Goal: Information Seeking & Learning: Learn about a topic

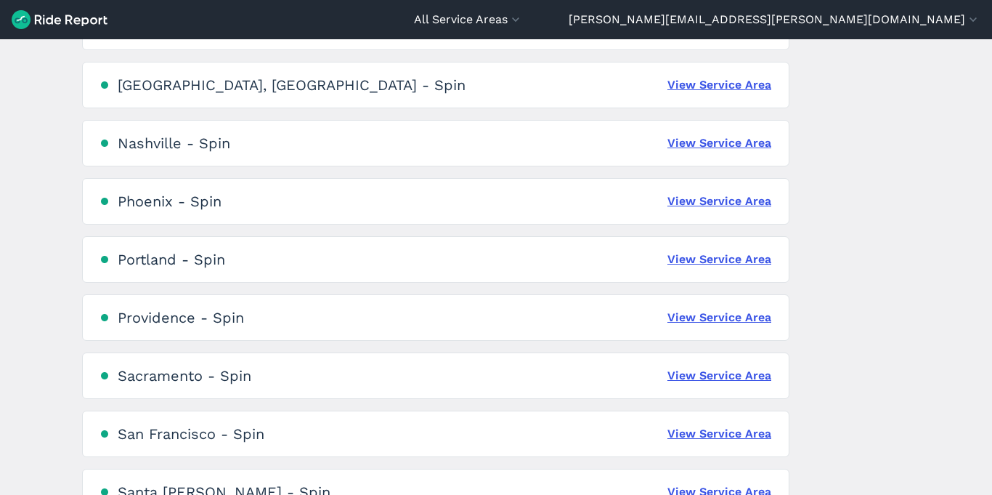
scroll to position [950, 0]
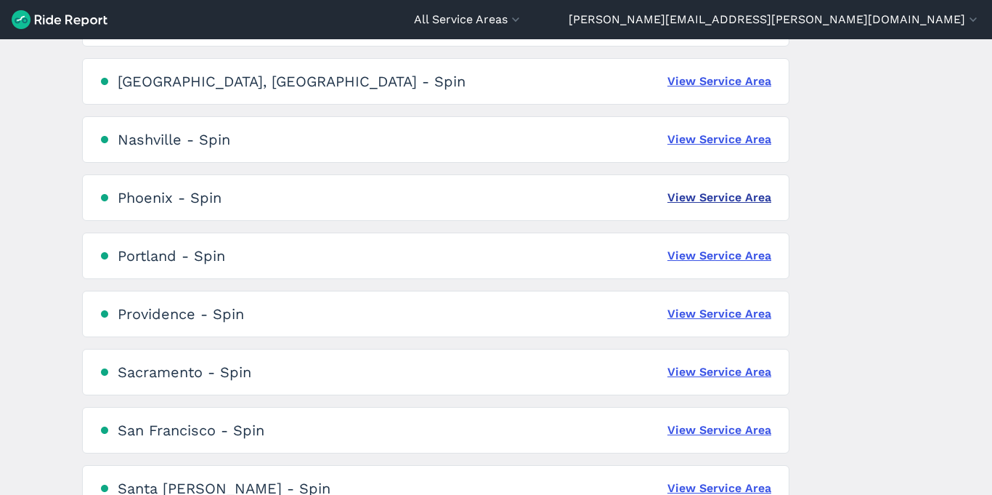
click at [699, 195] on link "View Service Area" at bounding box center [720, 197] width 104 height 17
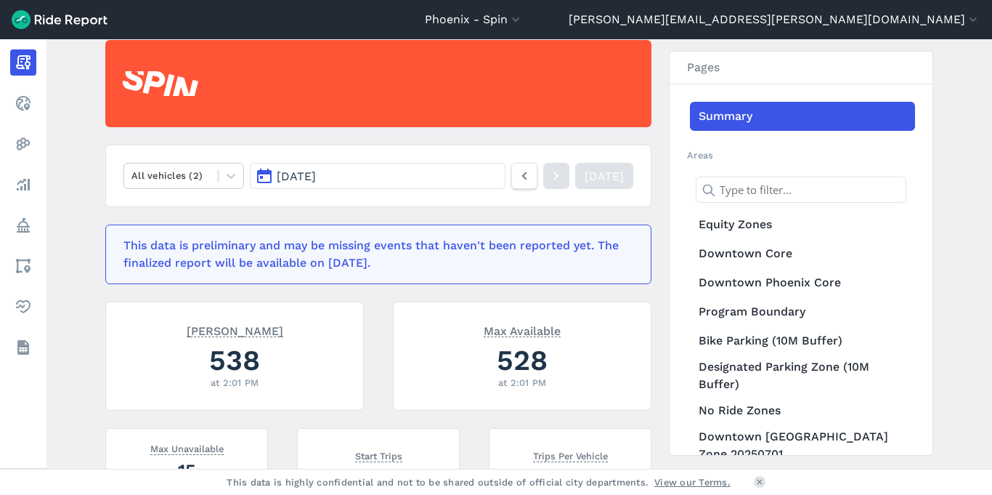
scroll to position [131, 0]
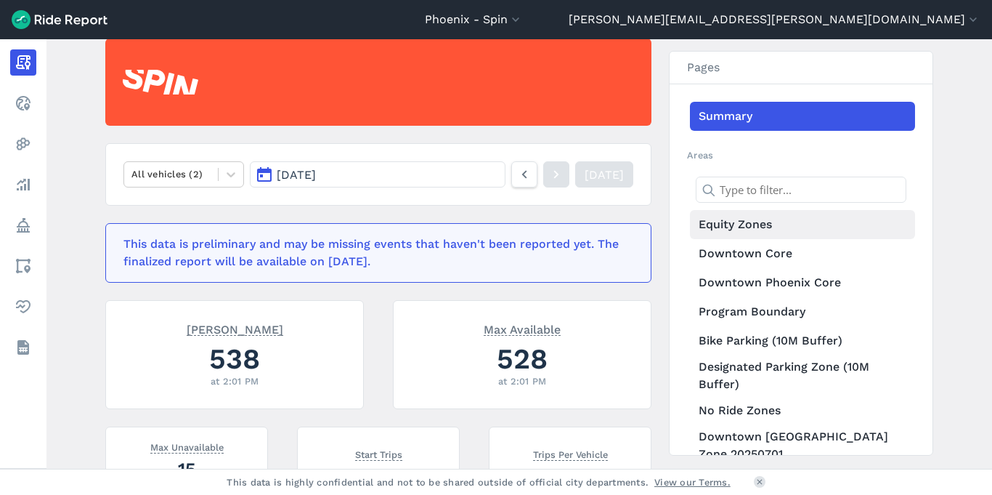
click at [729, 227] on link "Equity Zones" at bounding box center [802, 224] width 225 height 29
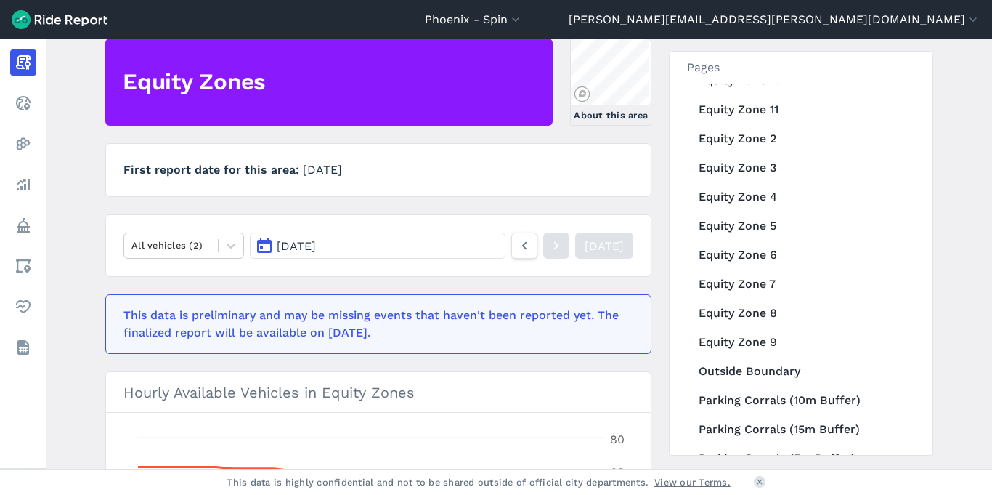
scroll to position [429, 0]
click at [764, 233] on link "Equity Zone 5" at bounding box center [802, 225] width 225 height 29
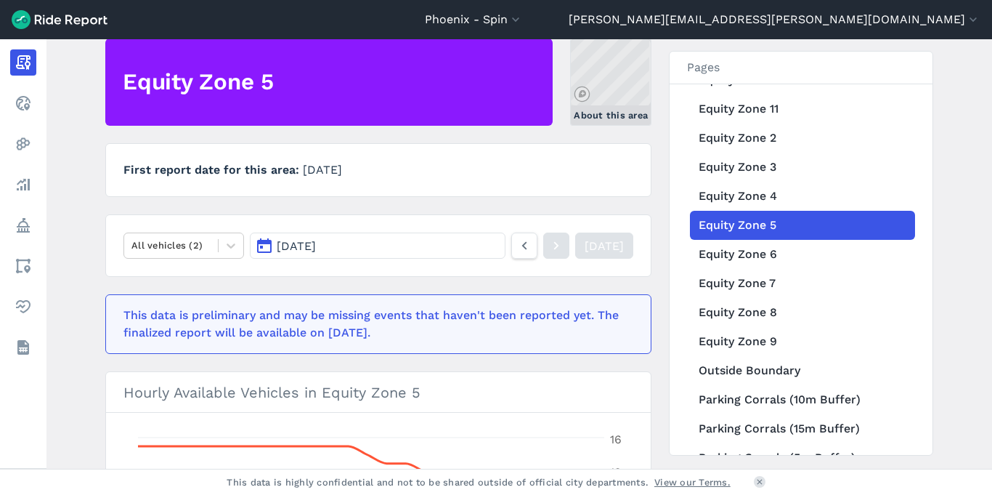
click at [588, 74] on link "About this area" at bounding box center [610, 82] width 81 height 87
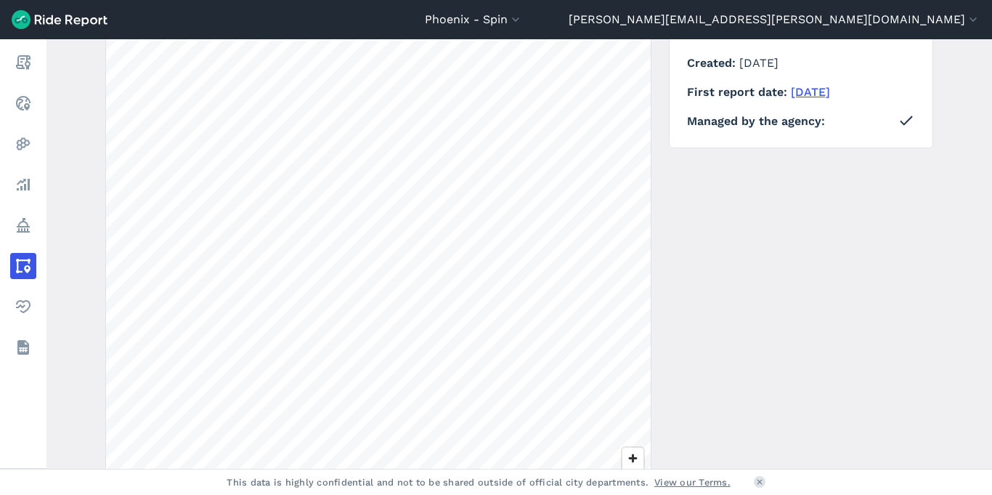
scroll to position [175, 0]
click at [633, 451] on span "Zoom in" at bounding box center [633, 456] width 21 height 21
click at [627, 456] on span "Zoom in" at bounding box center [633, 456] width 21 height 21
click at [628, 448] on span "Zoom in" at bounding box center [633, 456] width 21 height 21
click at [473, 494] on div "Phoenix - Spin All Service Areas Arlington - Spin Atlanta - Spin BART- San Fran…" at bounding box center [496, 247] width 992 height 495
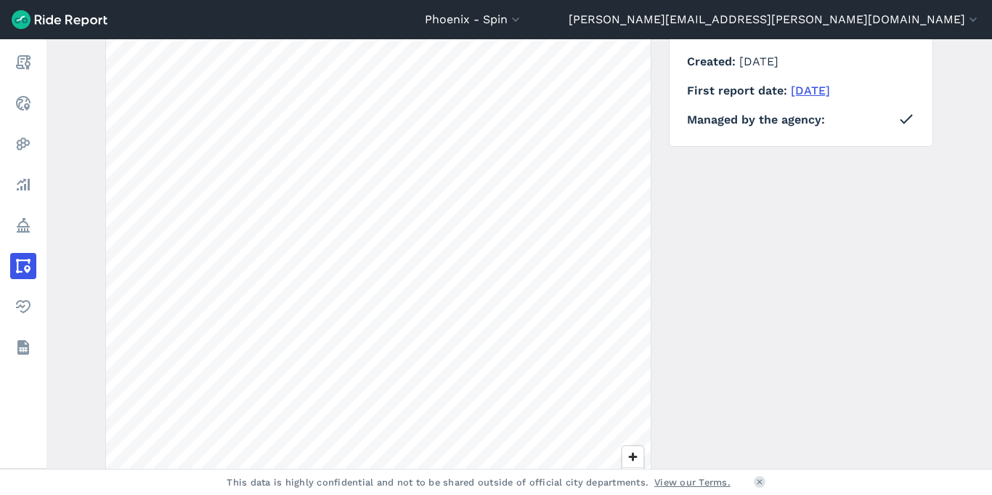
click at [672, 246] on div "← Back to areas Download Geojson 200 ft Details Created February 1, 2024 First …" at bounding box center [519, 267] width 828 height 546
click at [283, 0] on html "Phoenix - Spin All Service Areas Arlington - Spin Atlanta - Spin BART- San Fran…" at bounding box center [496, 247] width 992 height 495
click at [455, 11] on div "Phoenix - Spin All Service Areas Arlington - Spin Atlanta - Spin BART- San Fran…" at bounding box center [496, 247] width 992 height 495
click at [290, 494] on div "Phoenix - Spin All Service Areas Arlington - Spin Atlanta - Spin BART- San Fran…" at bounding box center [496, 247] width 992 height 495
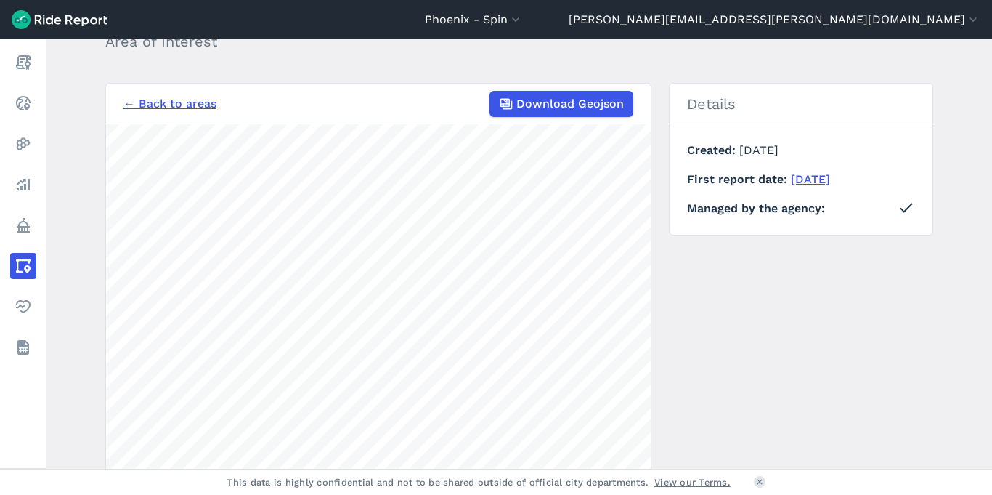
scroll to position [0, 0]
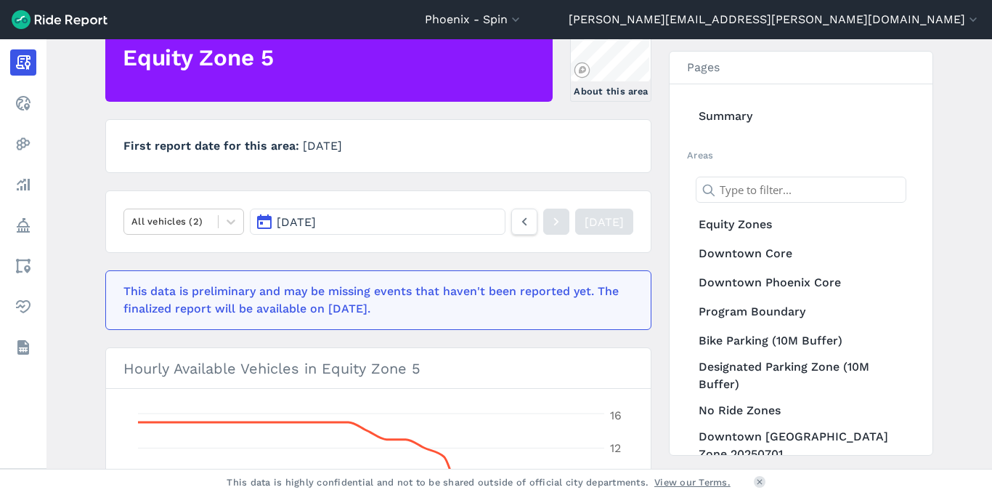
scroll to position [193, 0]
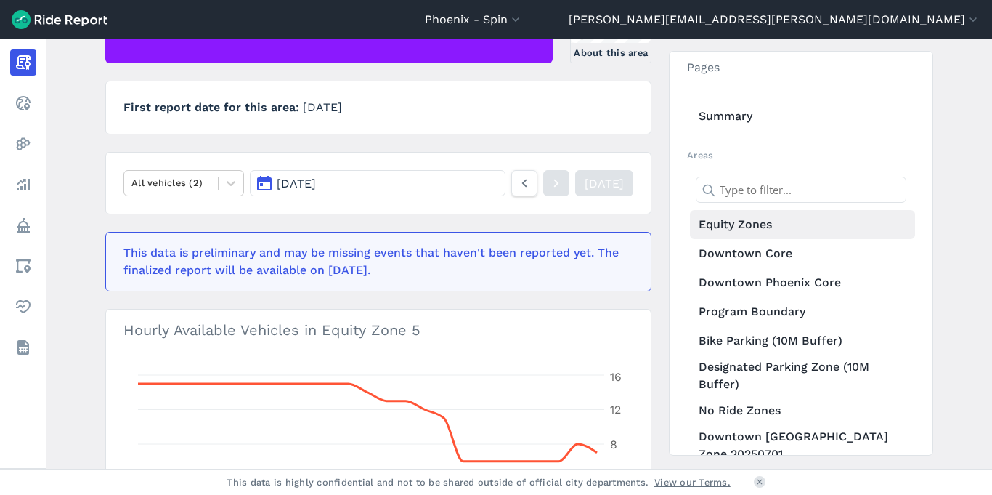
click at [768, 225] on link "Equity Zones" at bounding box center [802, 224] width 225 height 29
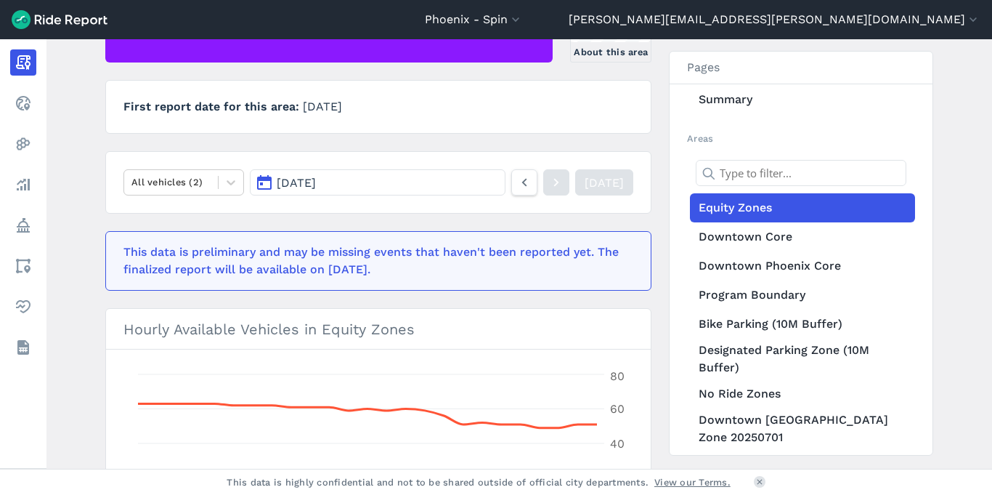
scroll to position [33, 0]
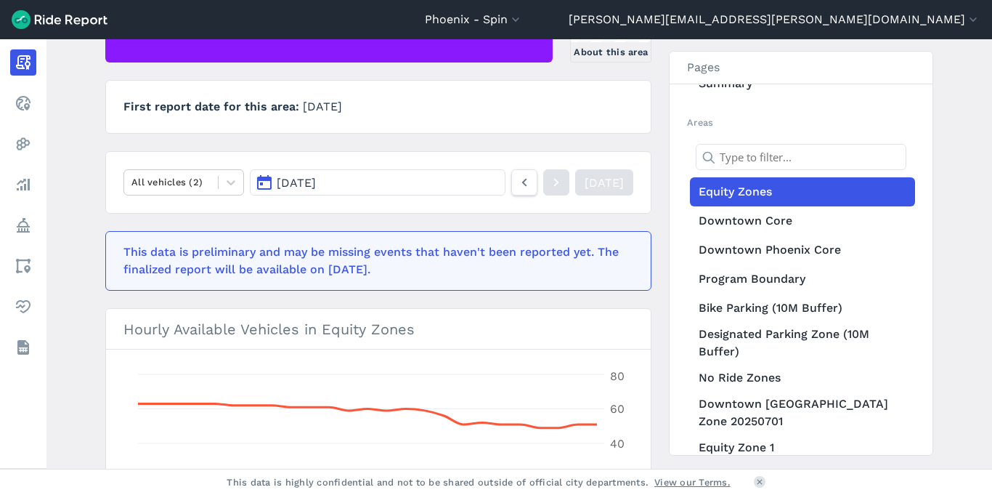
click at [859, 198] on link "Equity Zones" at bounding box center [802, 191] width 225 height 29
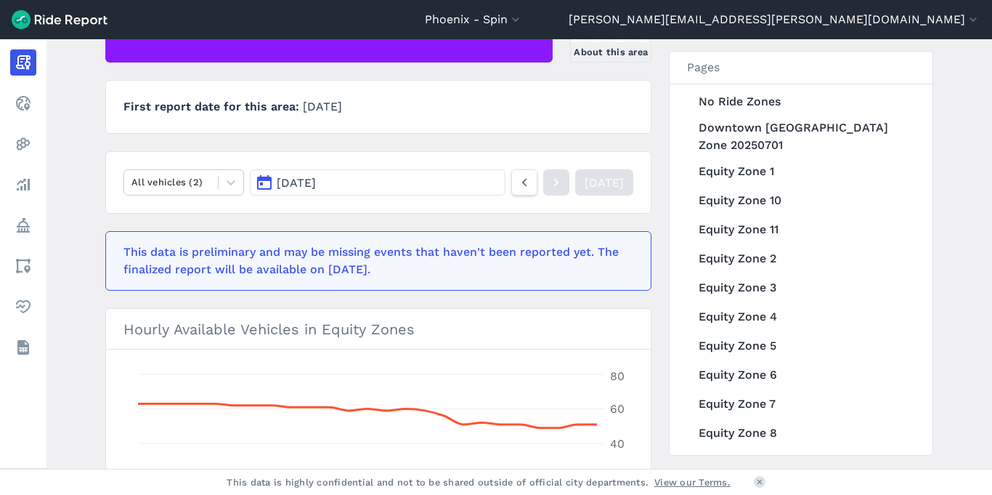
scroll to position [324, 0]
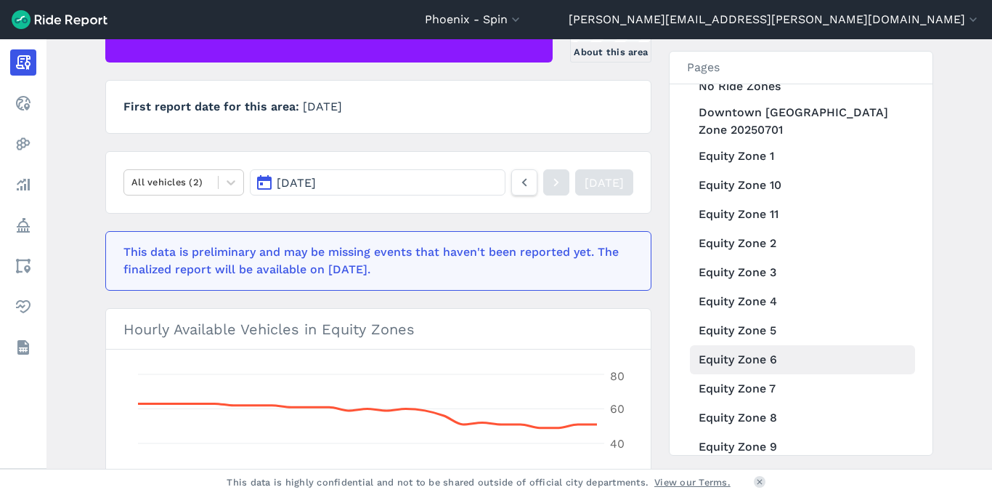
click at [745, 353] on link "Equity Zone 6" at bounding box center [802, 359] width 225 height 29
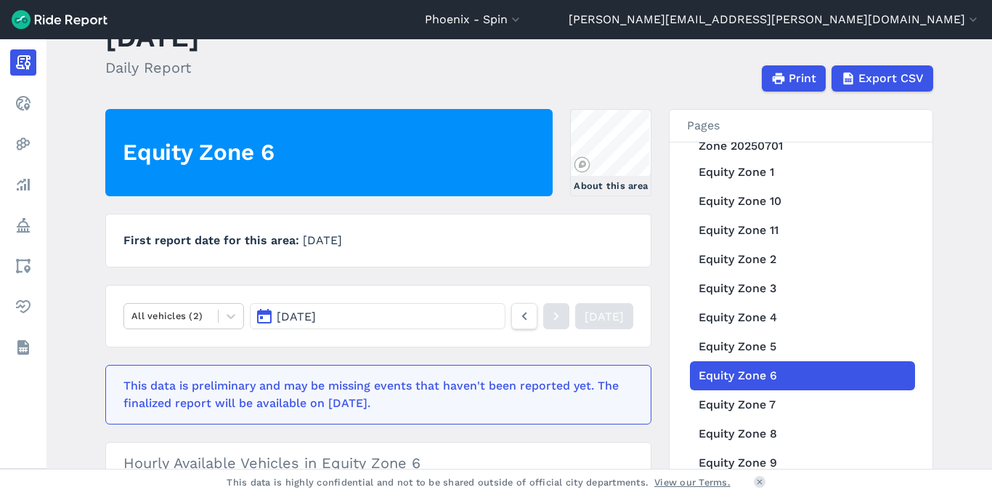
scroll to position [47, 0]
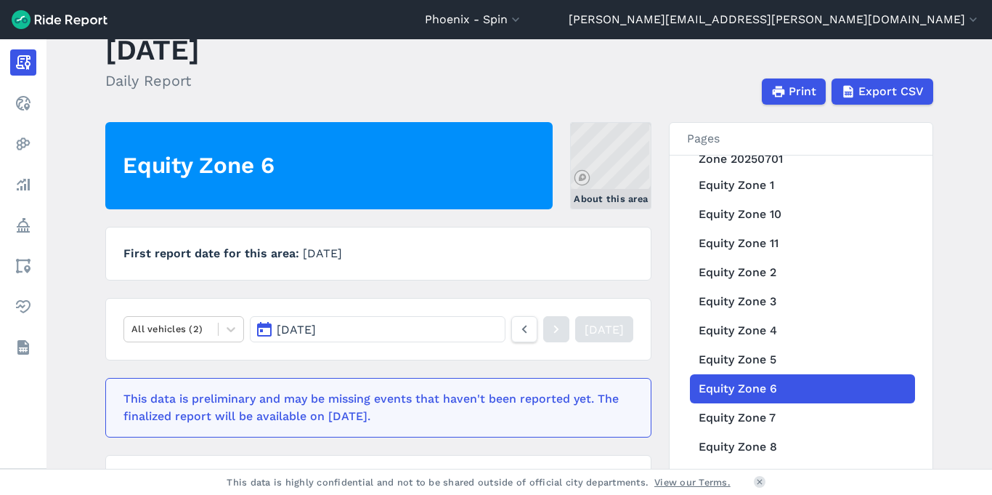
click at [611, 173] on link "About this area" at bounding box center [610, 165] width 81 height 87
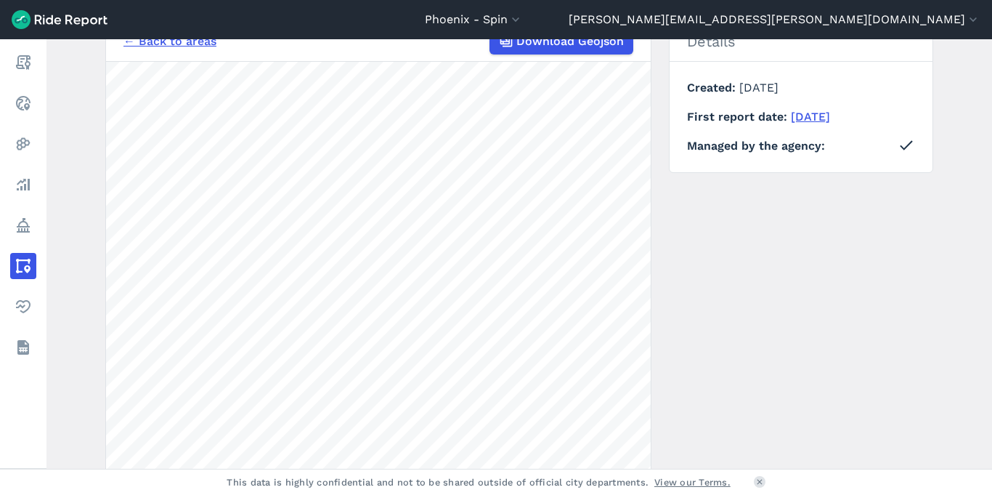
scroll to position [170, 0]
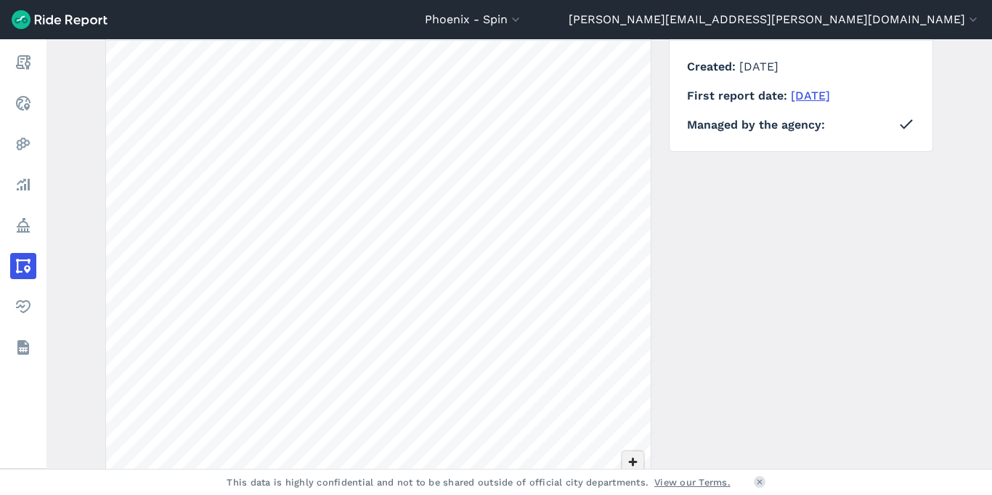
click at [637, 458] on span "Zoom in" at bounding box center [633, 461] width 21 height 21
click at [410, 470] on div "Phoenix - Spin All Service Areas Arlington - Spin Atlanta - Spin BART- San Fran…" at bounding box center [496, 247] width 992 height 495
click at [625, 460] on span "Zoom in" at bounding box center [633, 461] width 21 height 21
click at [635, 458] on span "Zoom in" at bounding box center [633, 461] width 21 height 21
click at [631, 461] on span "Zoom in" at bounding box center [633, 461] width 21 height 21
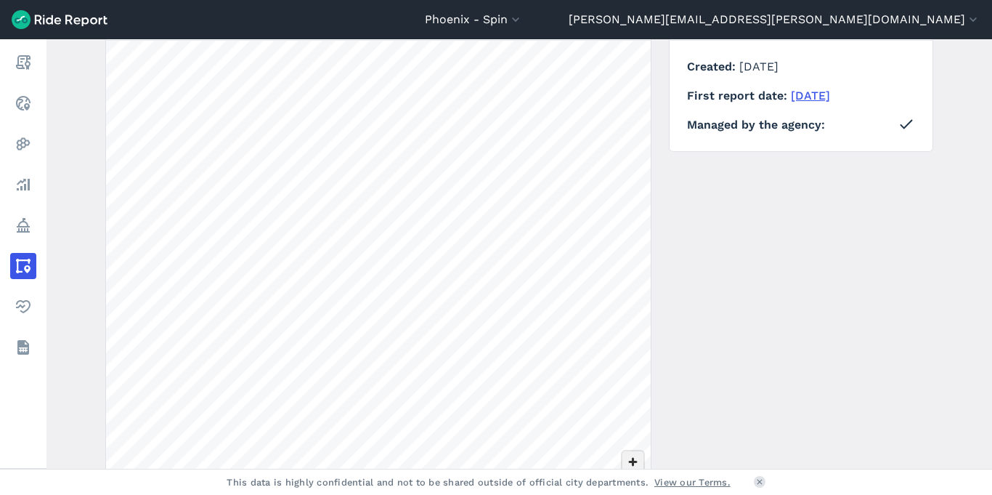
click at [631, 461] on span "Zoom in" at bounding box center [633, 461] width 21 height 21
click at [649, 275] on section "← Back to areas Download Geojson 50 ft" at bounding box center [378, 272] width 546 height 546
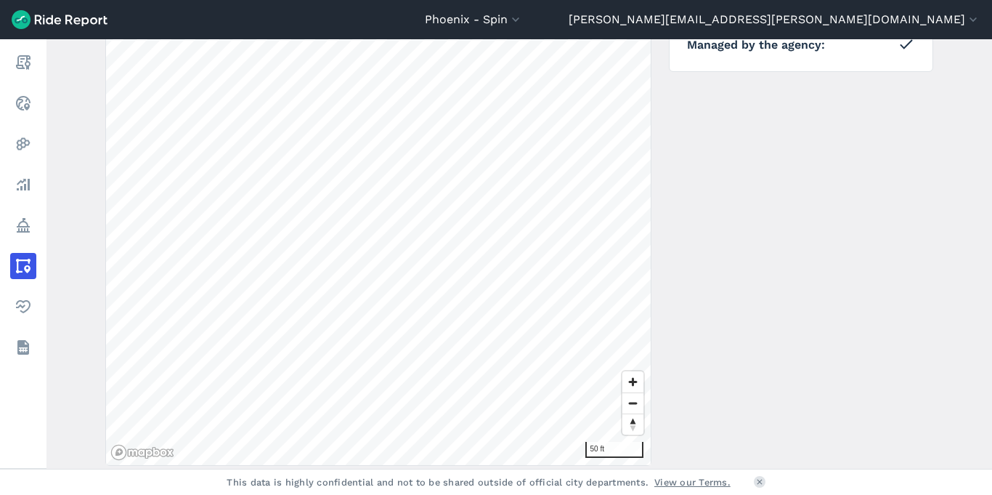
scroll to position [297, 0]
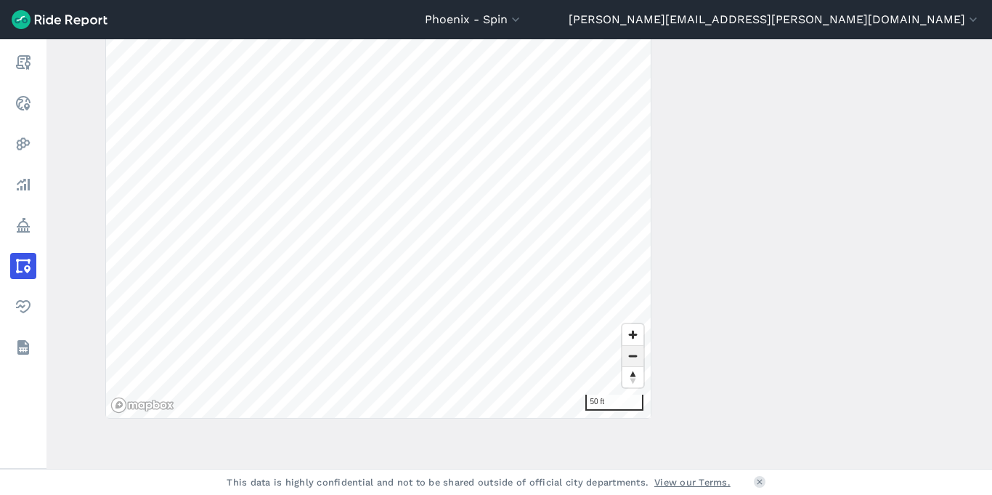
click at [628, 354] on span "Zoom out" at bounding box center [633, 356] width 21 height 20
click at [629, 352] on span "Zoom out" at bounding box center [633, 356] width 21 height 20
click at [400, 420] on main "Equity Zone 6 Area of Interest ← Back to areas Download Geojson 200 ft Details …" at bounding box center [519, 253] width 946 height 429
click at [630, 358] on span "Zoom out" at bounding box center [633, 356] width 21 height 20
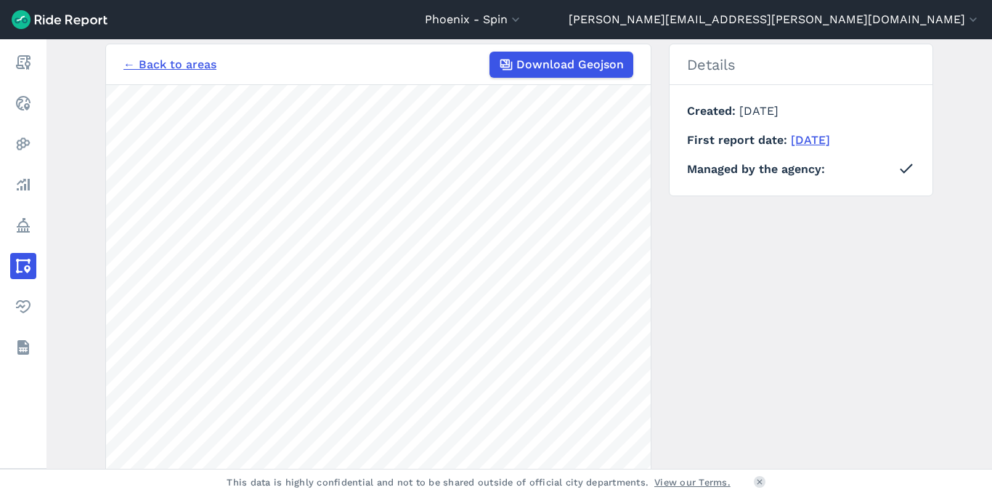
scroll to position [0, 0]
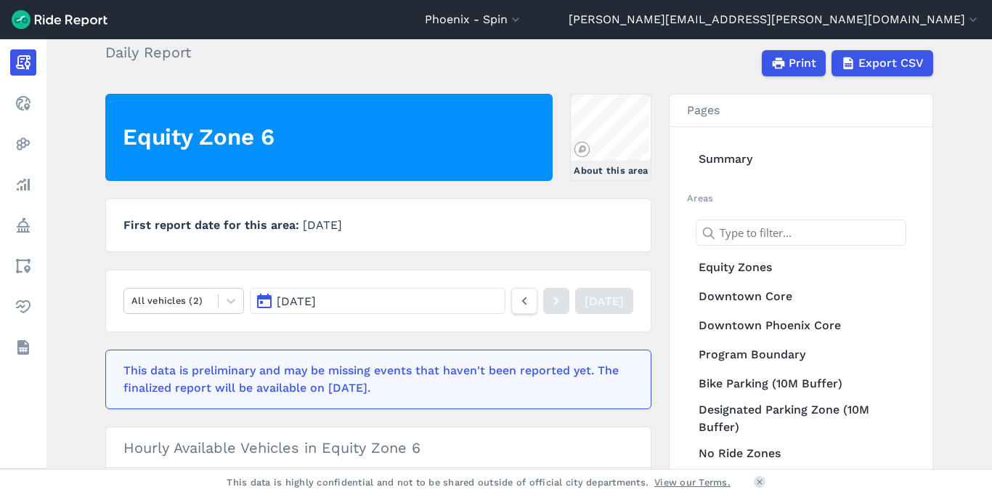
scroll to position [68, 0]
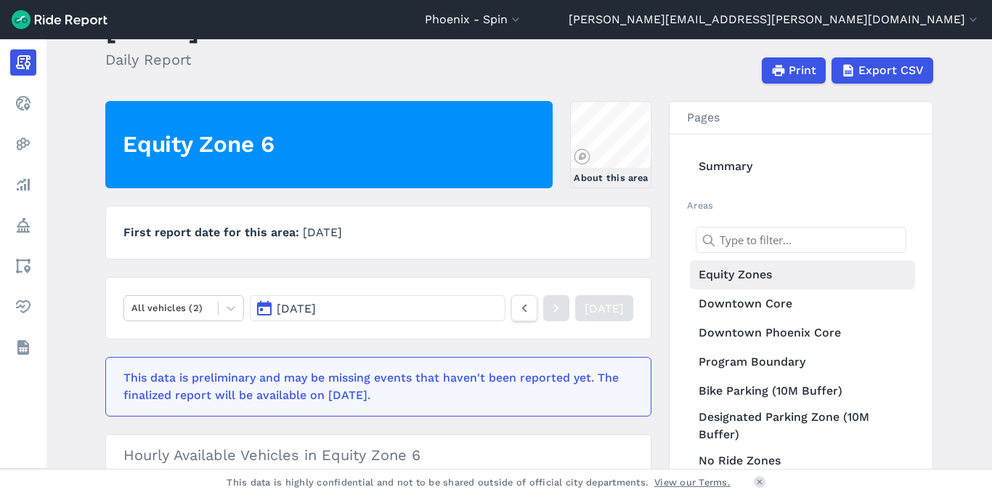
click at [721, 278] on link "Equity Zones" at bounding box center [802, 274] width 225 height 29
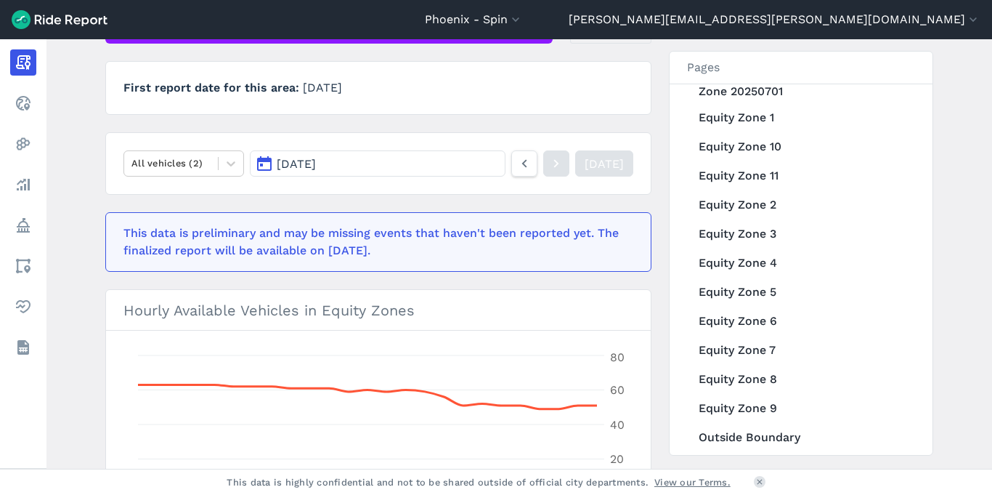
scroll to position [373, 0]
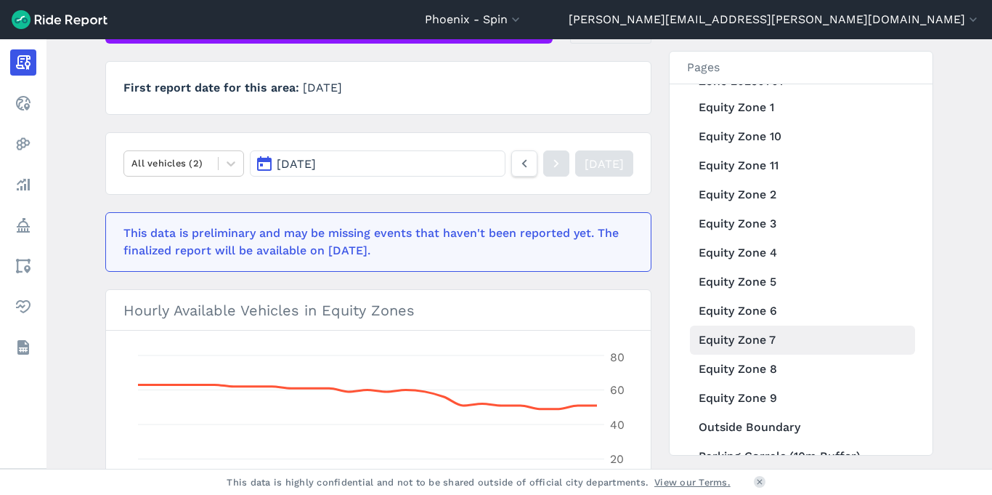
click at [730, 341] on link "Equity Zone 7" at bounding box center [802, 339] width 225 height 29
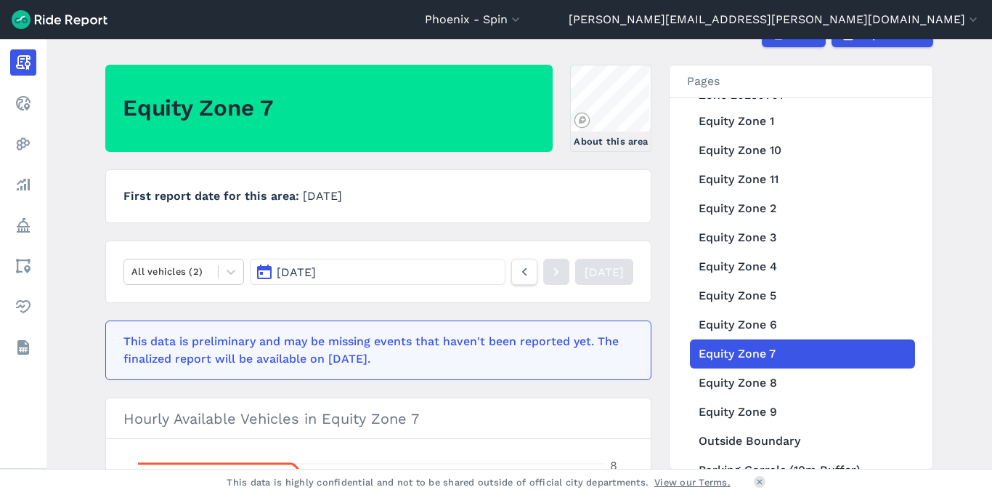
scroll to position [73, 0]
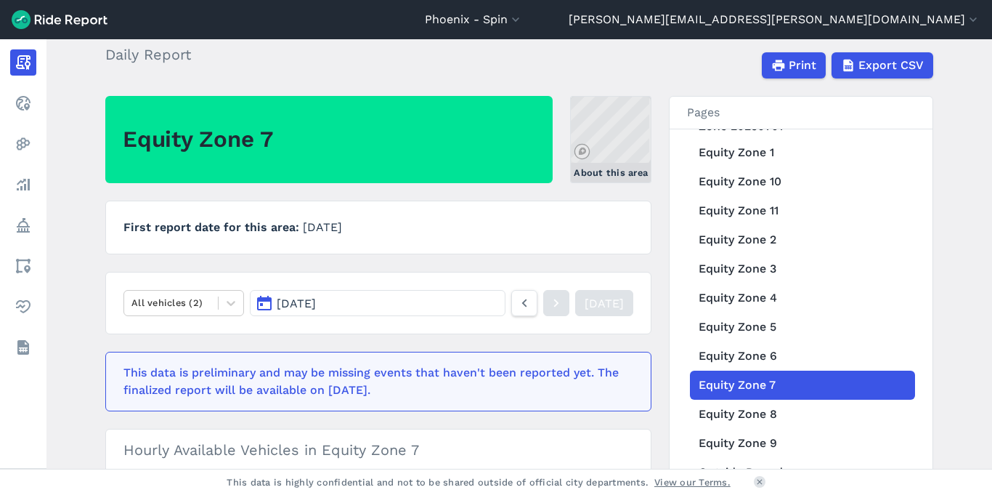
click at [593, 121] on link "About this area" at bounding box center [610, 139] width 81 height 87
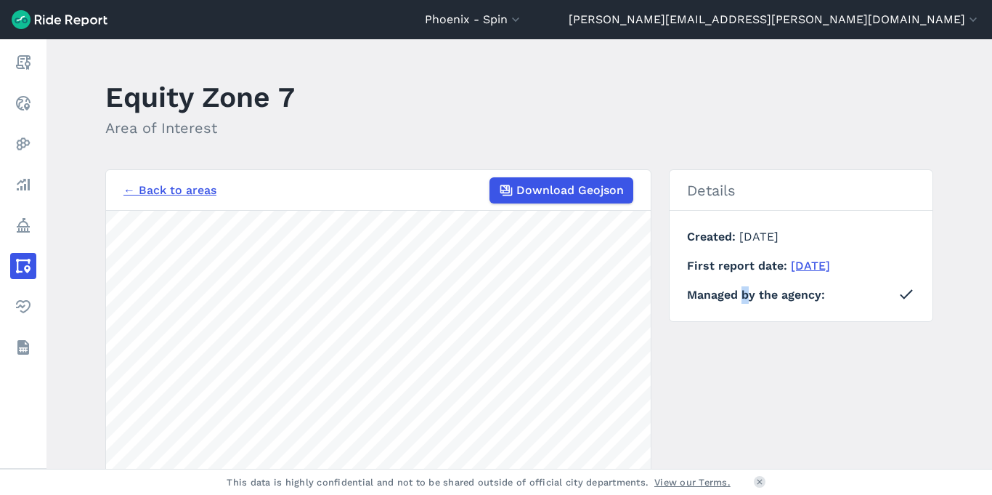
drag, startPoint x: 740, startPoint y: 393, endPoint x: 790, endPoint y: 328, distance: 82.4
click at [746, 325] on div "← Back to areas Download Geojson 1000 ft Details Created February 1, 2024 First…" at bounding box center [519, 442] width 828 height 546
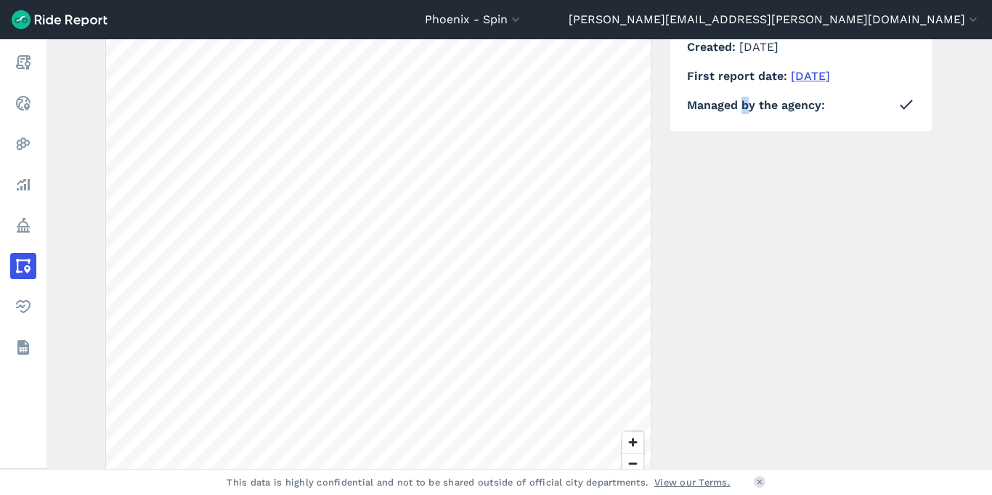
scroll to position [190, 0]
click at [638, 442] on span "Zoom in" at bounding box center [633, 441] width 21 height 21
click at [631, 456] on span "Zoom out" at bounding box center [633, 463] width 21 height 20
click at [639, 440] on span "Zoom in" at bounding box center [633, 441] width 21 height 21
click at [633, 442] on span "Zoom in" at bounding box center [633, 441] width 21 height 21
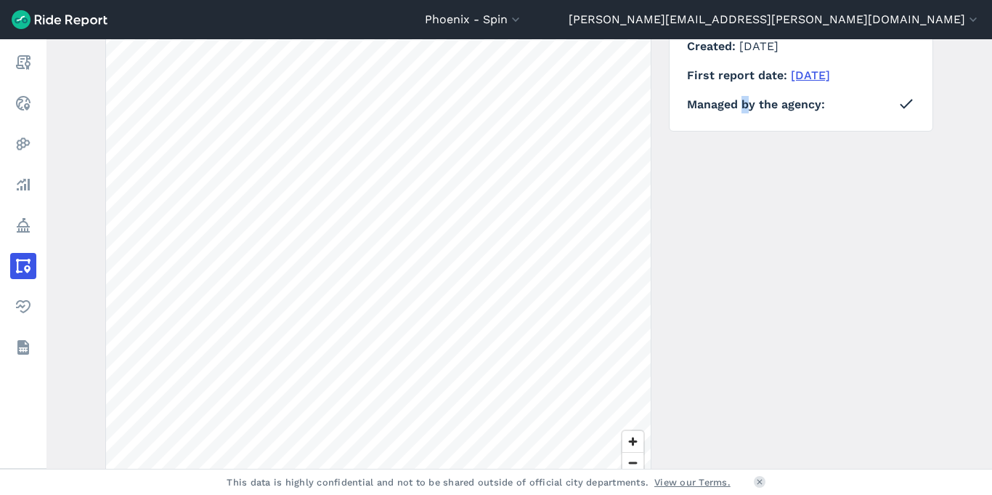
click at [283, 474] on div "Phoenix - Spin All Service Areas Arlington - Spin Atlanta - Spin BART- San Fran…" at bounding box center [496, 247] width 992 height 495
click at [628, 457] on span "Zoom out" at bounding box center [633, 463] width 21 height 20
click at [627, 433] on span "Zoom in" at bounding box center [633, 441] width 21 height 21
click at [628, 463] on span "Zoom out" at bounding box center [633, 463] width 21 height 20
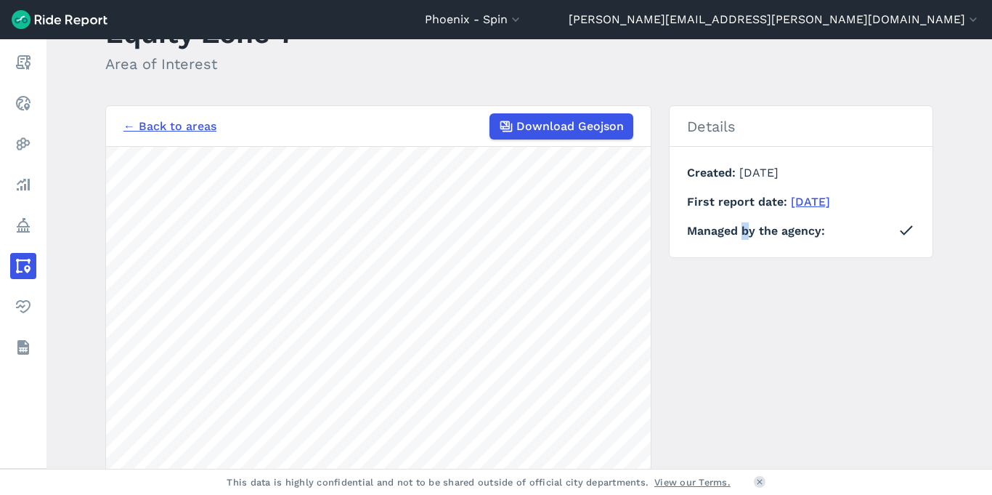
scroll to position [0, 0]
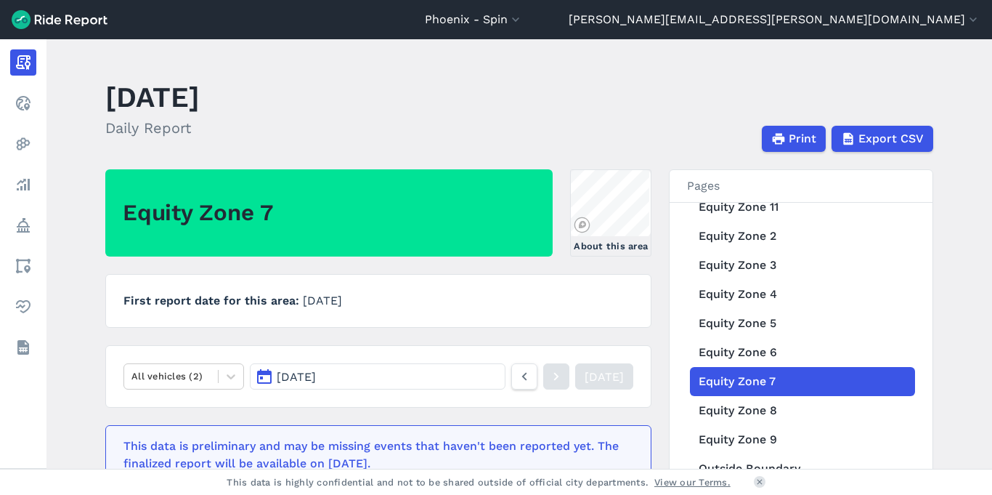
scroll to position [451, 0]
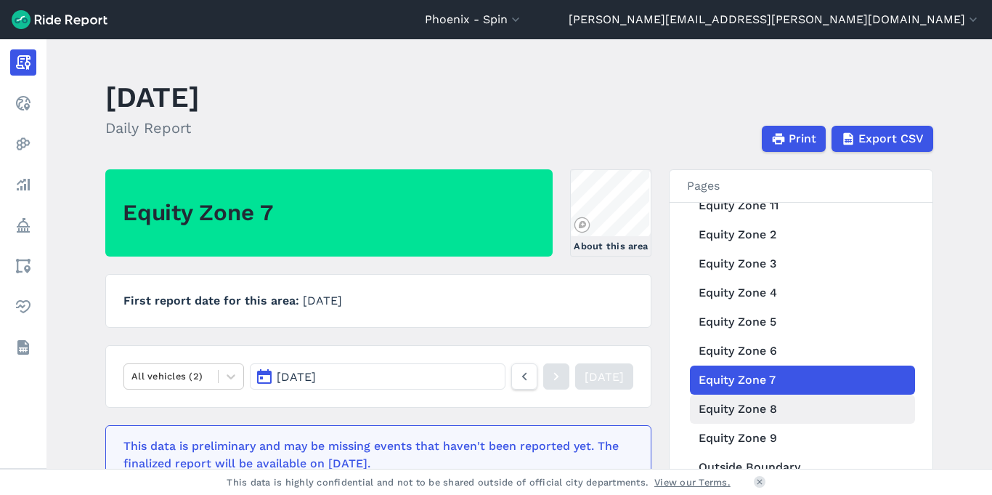
click at [740, 407] on link "Equity Zone 8" at bounding box center [802, 408] width 225 height 29
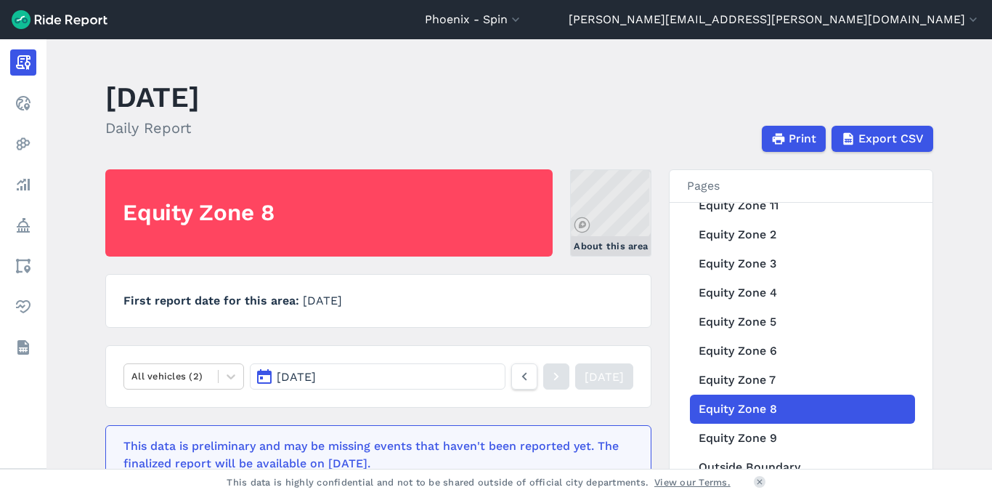
click at [607, 183] on link "About this area" at bounding box center [610, 212] width 81 height 87
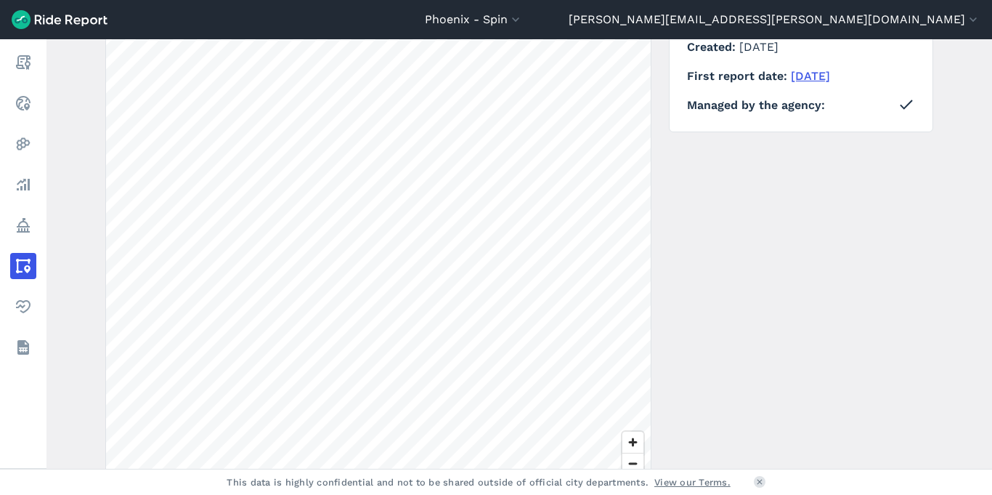
scroll to position [242, 0]
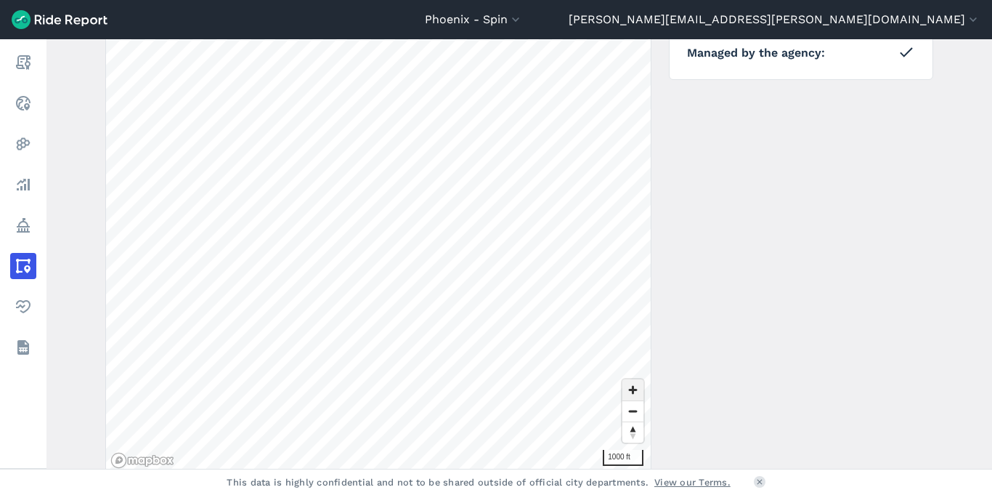
click at [631, 390] on span "Zoom in" at bounding box center [633, 389] width 21 height 21
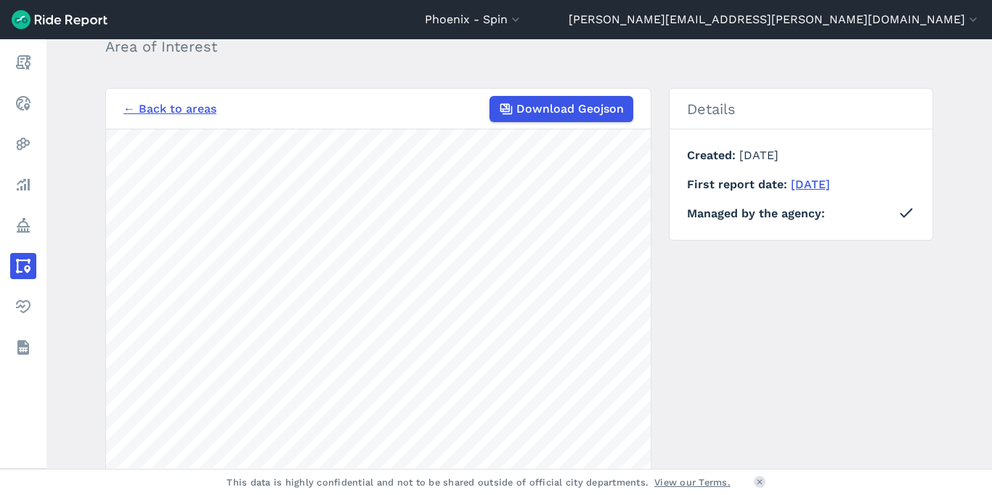
scroll to position [0, 0]
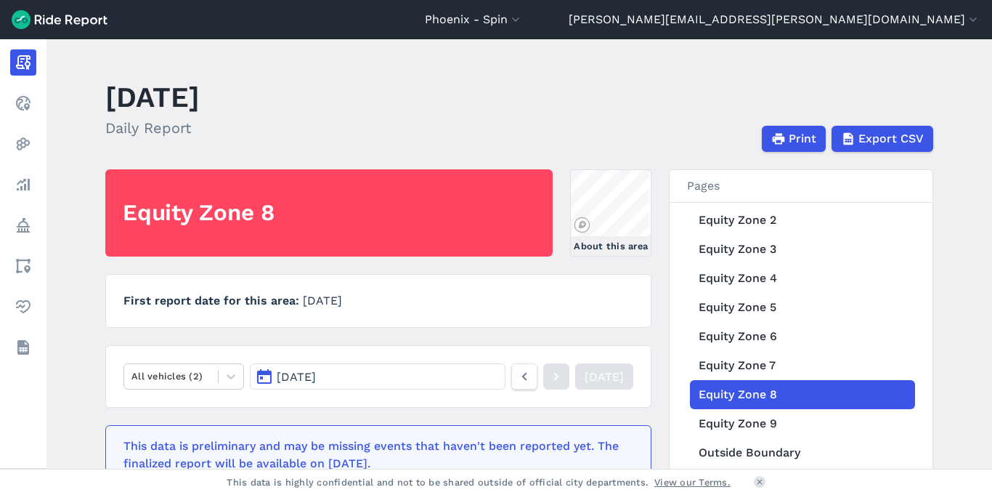
scroll to position [467, 0]
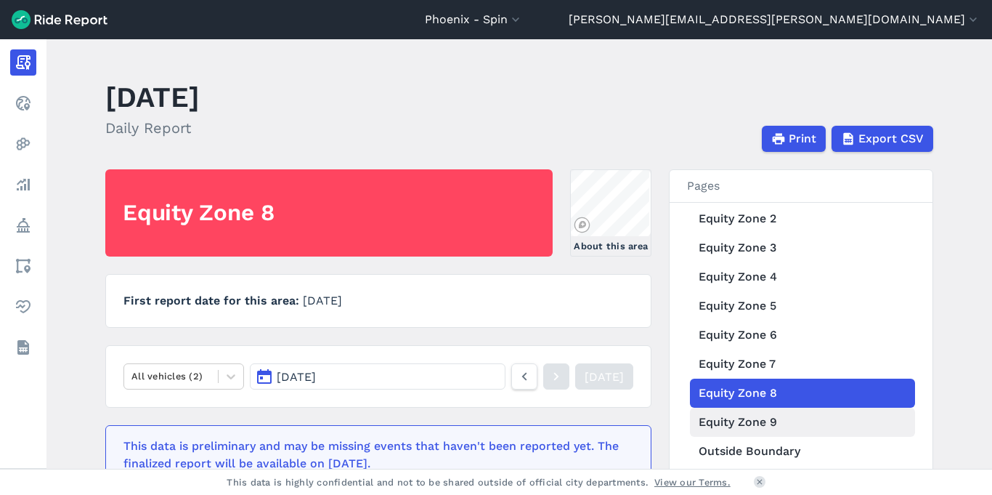
click at [748, 423] on link "Equity Zone 9" at bounding box center [802, 422] width 225 height 29
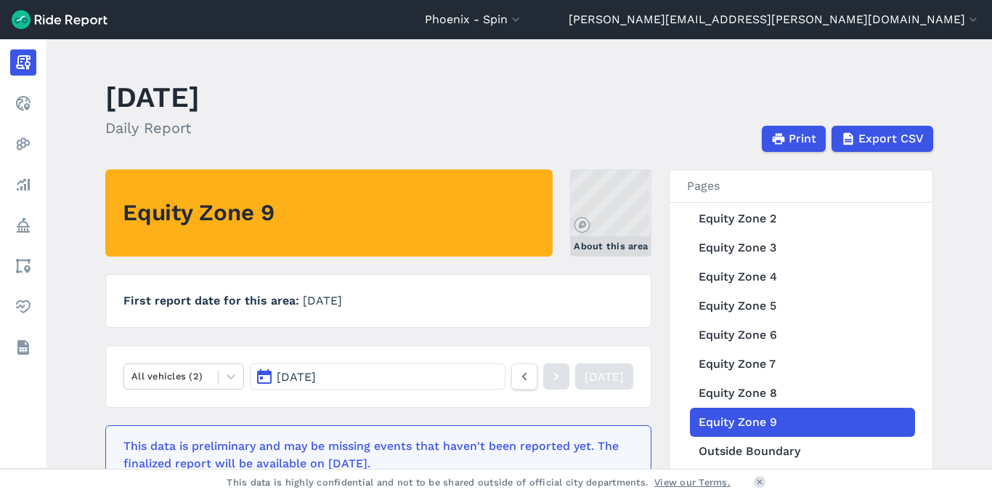
click at [622, 222] on link "About this area" at bounding box center [610, 212] width 81 height 87
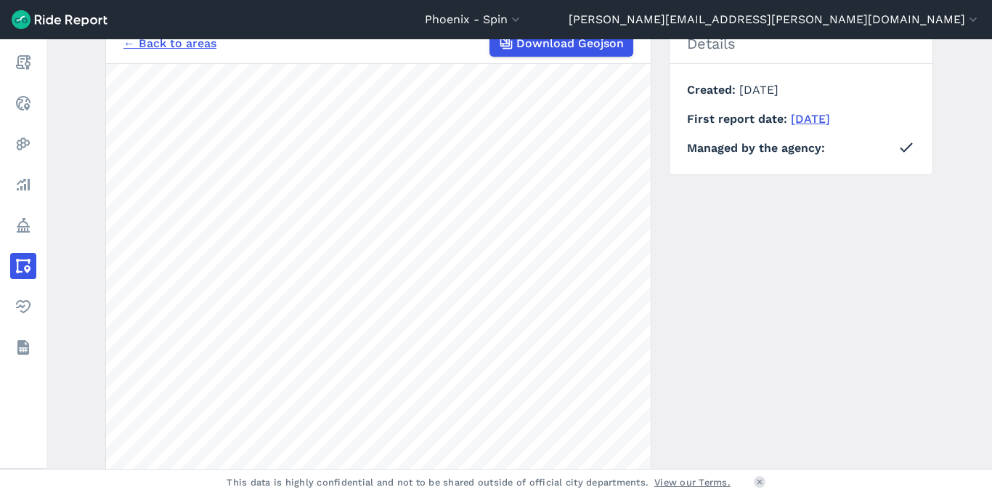
scroll to position [179, 0]
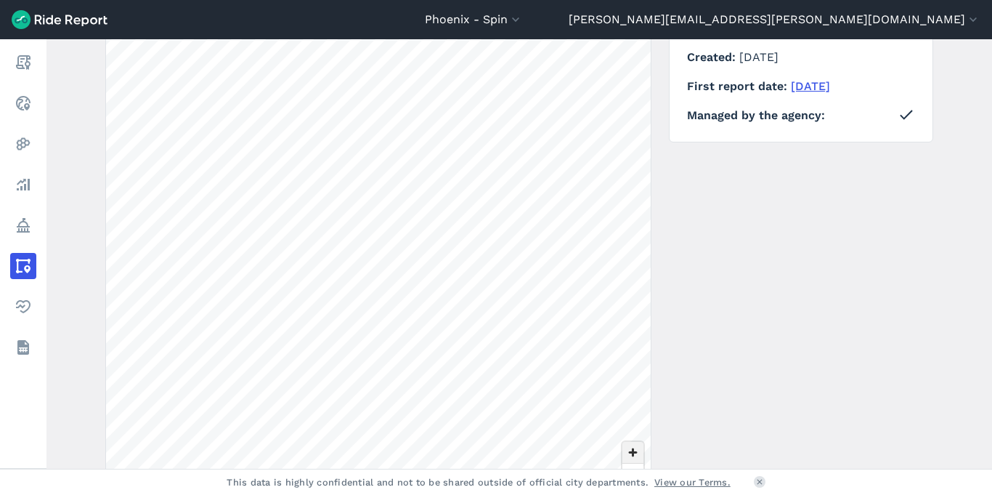
click at [630, 452] on span "Zoom in" at bounding box center [633, 452] width 21 height 21
click at [633, 450] on span "Zoom in" at bounding box center [633, 452] width 21 height 21
click at [699, 264] on div "← Back to areas Download Geojson 300 ft Details Created February 1, 2024 First …" at bounding box center [519, 263] width 828 height 546
click at [726, 92] on div "← Back to areas Download Geojson 300 ft Details Created February 1, 2024 First …" at bounding box center [519, 263] width 828 height 546
click at [454, 494] on div "Phoenix - Spin All Service Areas Arlington - Spin Atlanta - Spin BART- San Fran…" at bounding box center [496, 247] width 992 height 495
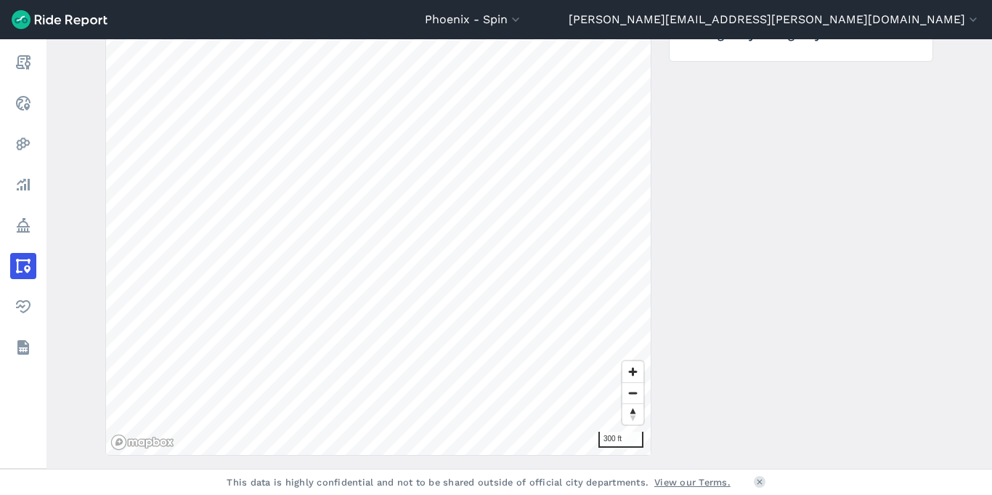
scroll to position [271, 0]
click at [632, 381] on span "Zoom out" at bounding box center [633, 382] width 21 height 20
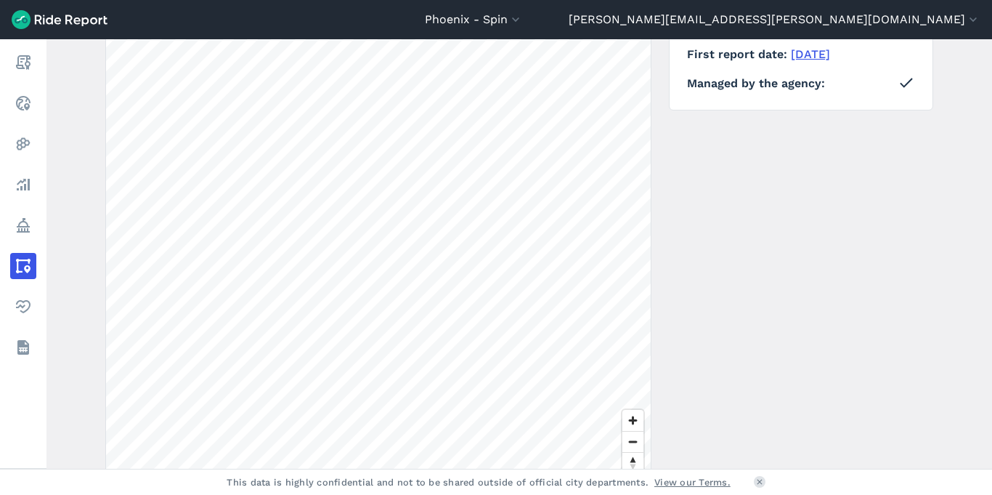
scroll to position [241, 0]
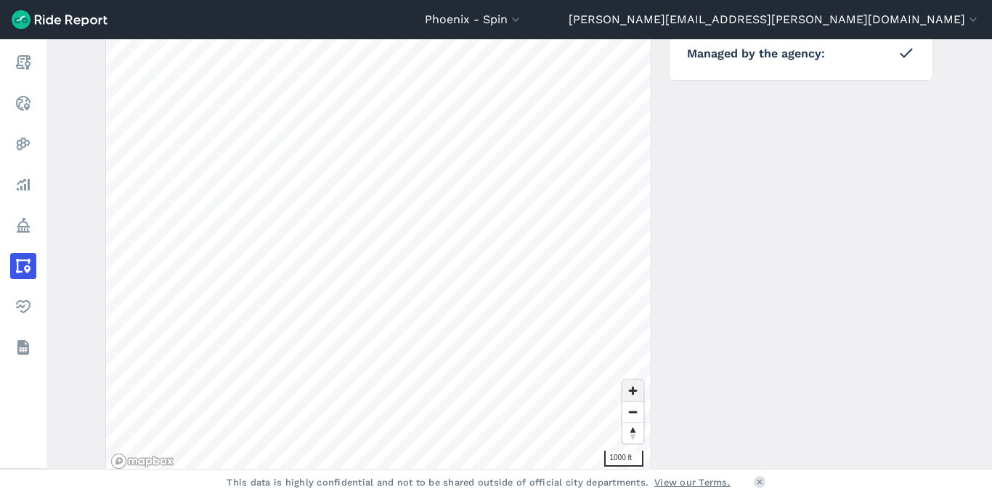
click at [628, 391] on span "Zoom in" at bounding box center [633, 390] width 21 height 21
click at [625, 390] on span "Zoom in" at bounding box center [633, 390] width 21 height 21
click at [628, 408] on span "Zoom out" at bounding box center [633, 412] width 21 height 20
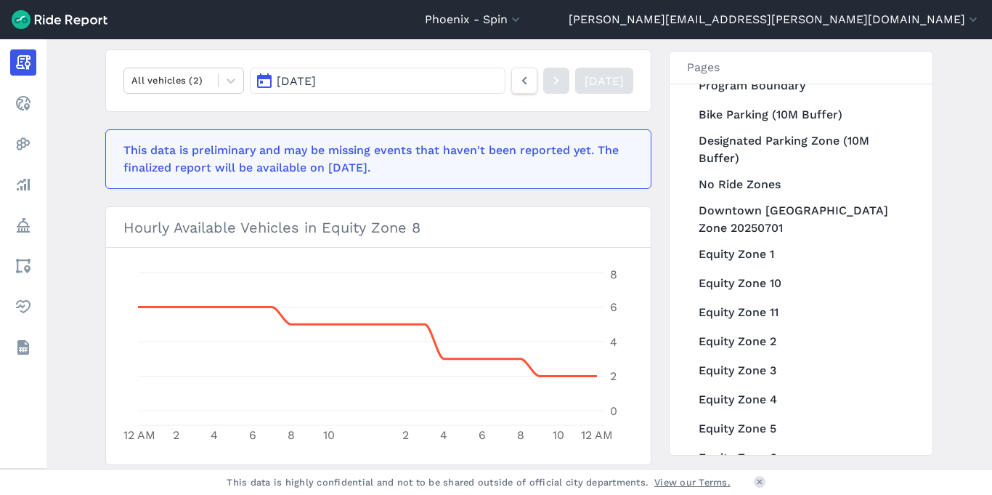
scroll to position [259, 0]
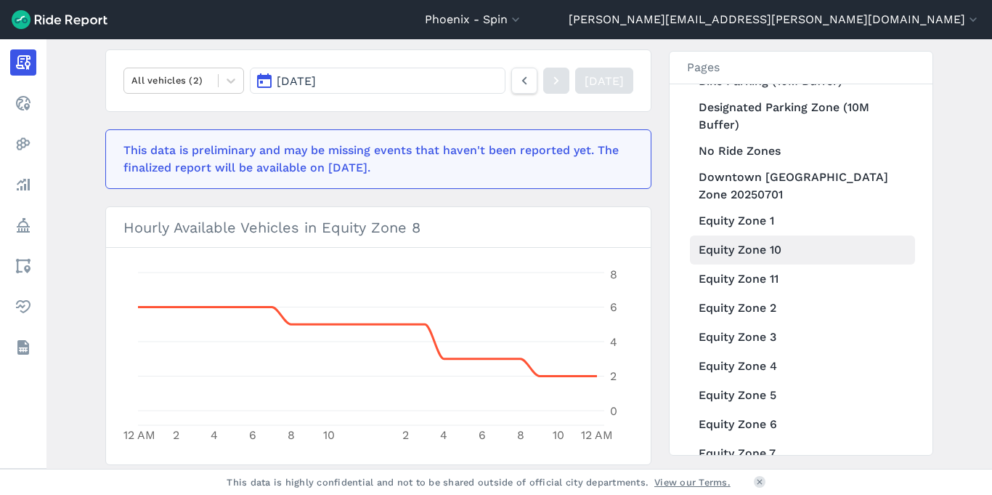
click at [747, 251] on link "Equity Zone 10" at bounding box center [802, 249] width 225 height 29
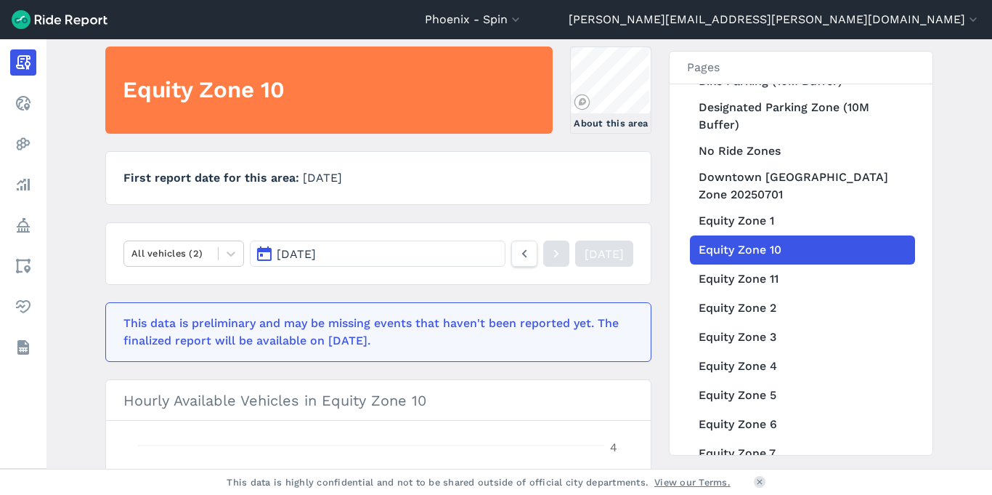
scroll to position [114, 0]
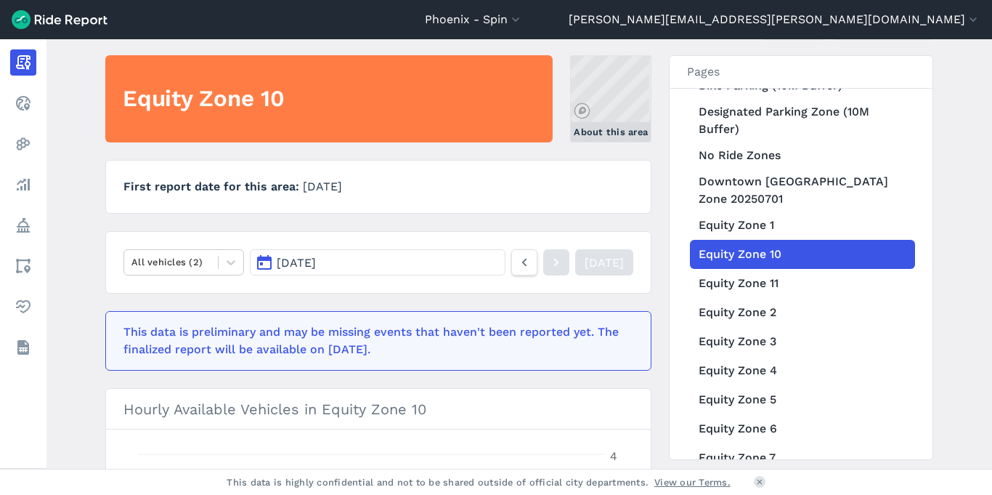
click at [622, 87] on link "About this area" at bounding box center [610, 98] width 81 height 87
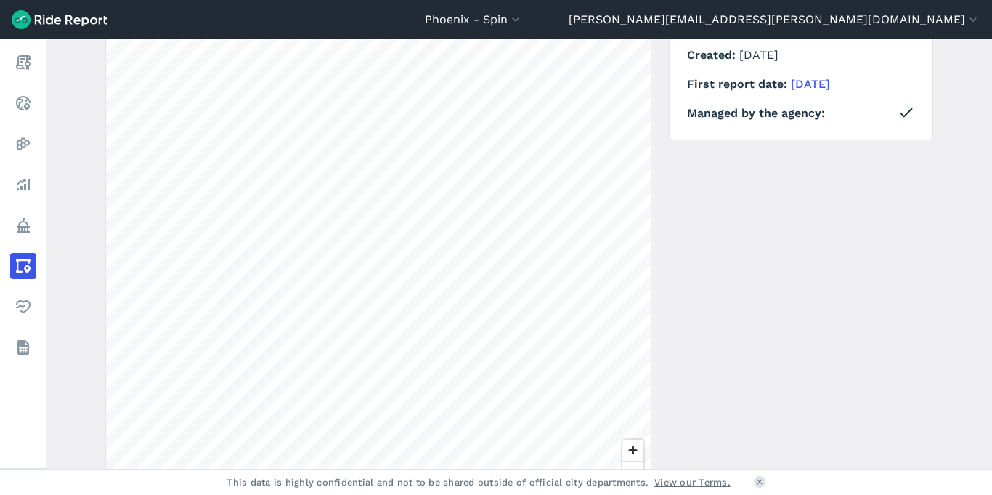
scroll to position [183, 0]
click at [625, 452] on span "Zoom in" at bounding box center [633, 448] width 21 height 21
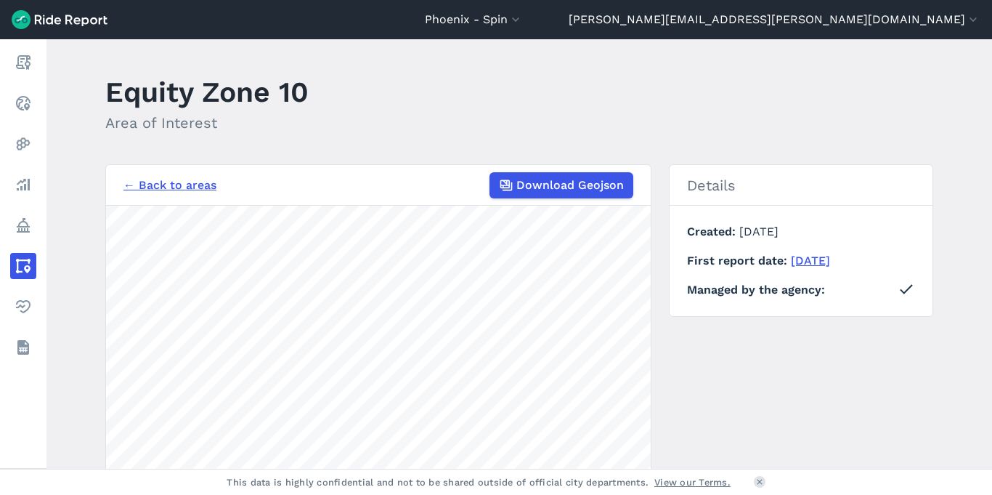
scroll to position [0, 0]
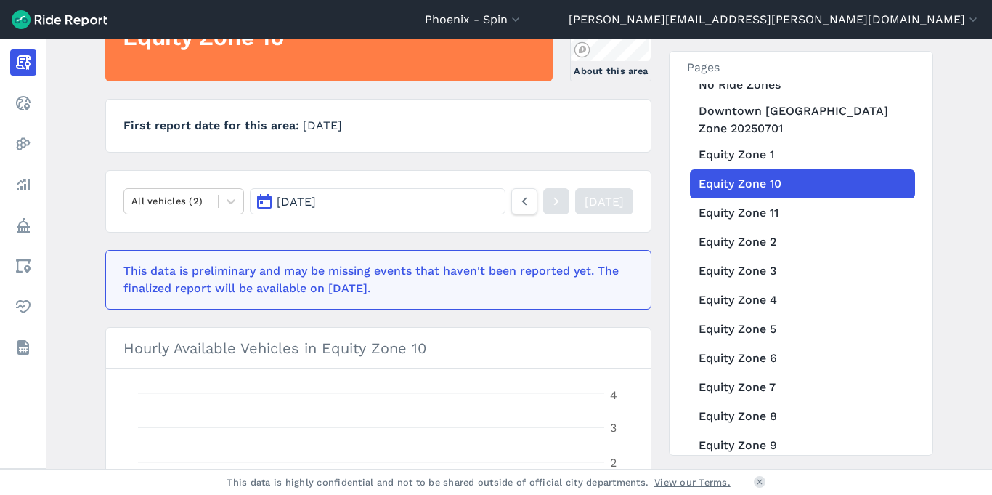
scroll to position [313, 0]
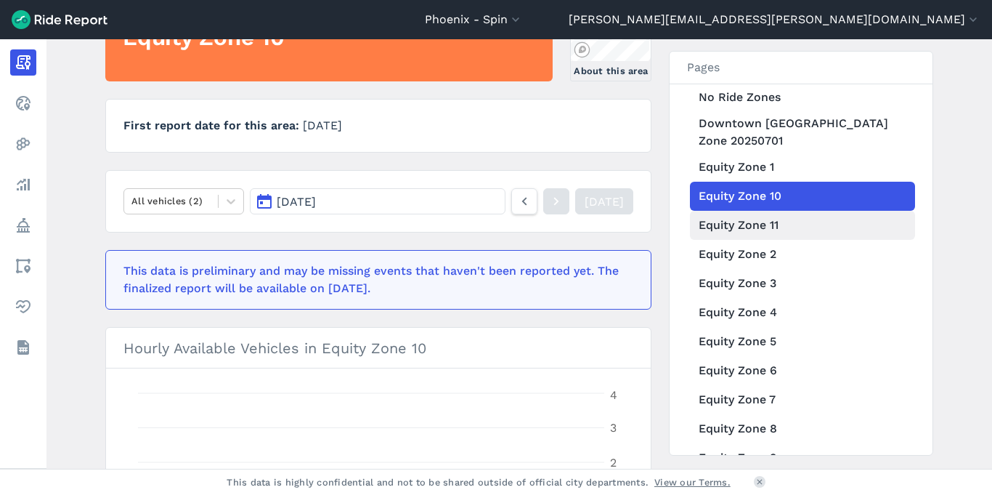
click at [751, 233] on link "Equity Zone 11" at bounding box center [802, 225] width 225 height 29
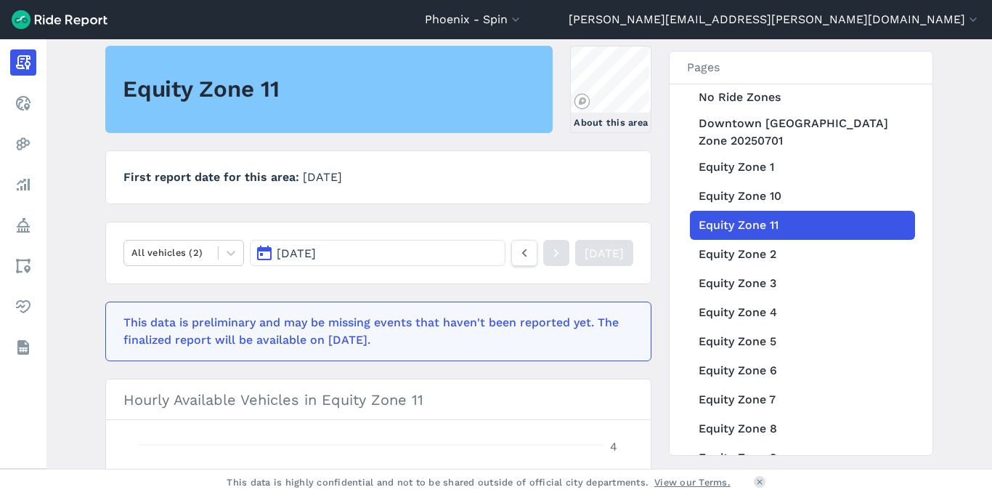
scroll to position [44, 0]
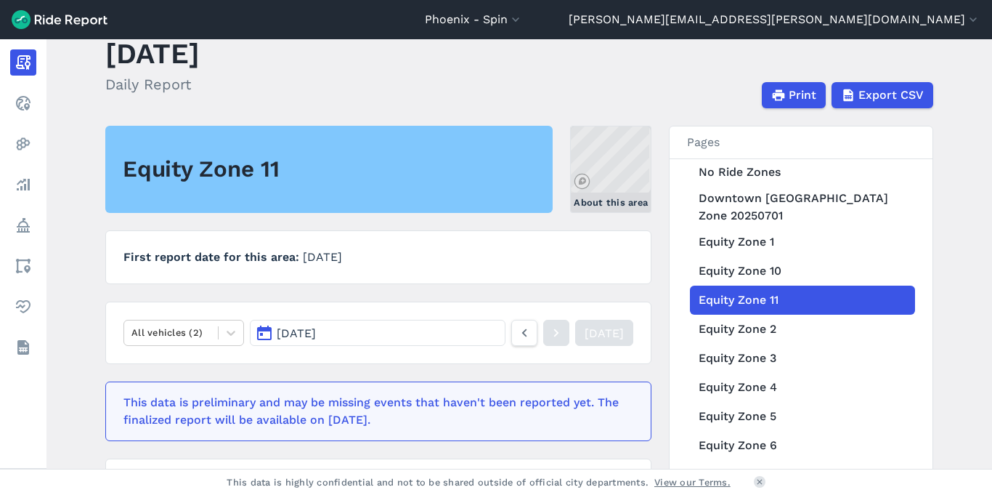
click at [606, 169] on link "About this area" at bounding box center [610, 169] width 81 height 87
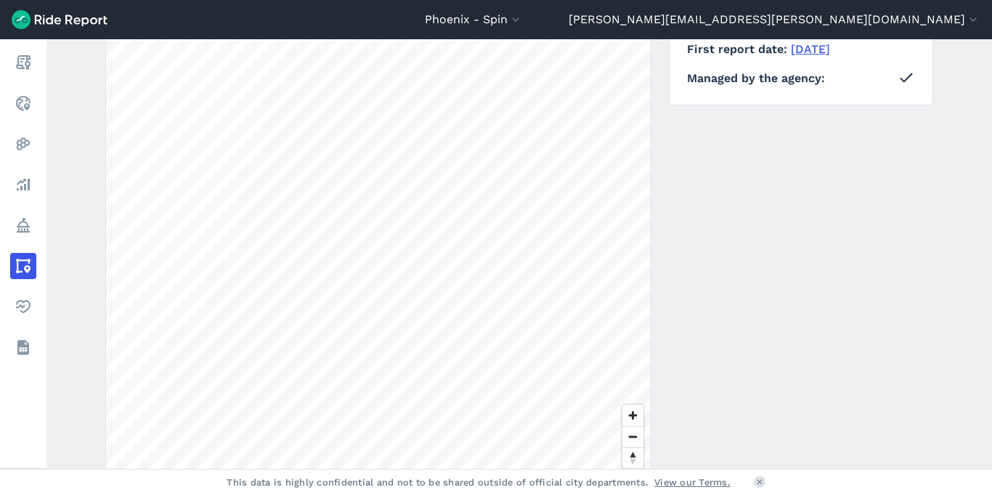
scroll to position [218, 0]
click at [625, 412] on span "Zoom in" at bounding box center [633, 413] width 21 height 21
